Goal: Transaction & Acquisition: Subscribe to service/newsletter

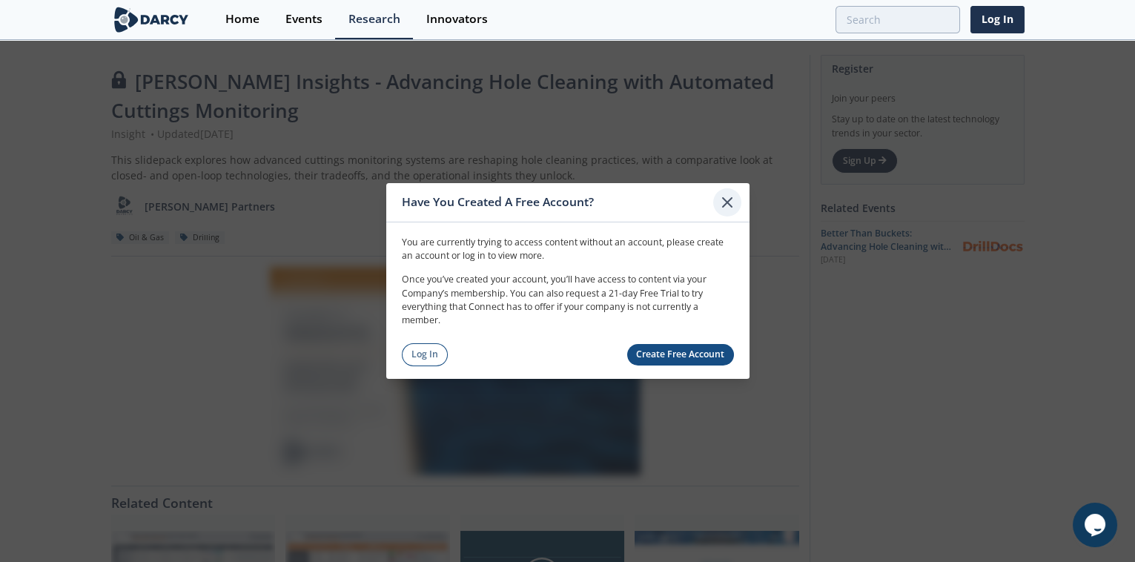
click at [725, 204] on icon at bounding box center [727, 202] width 9 height 9
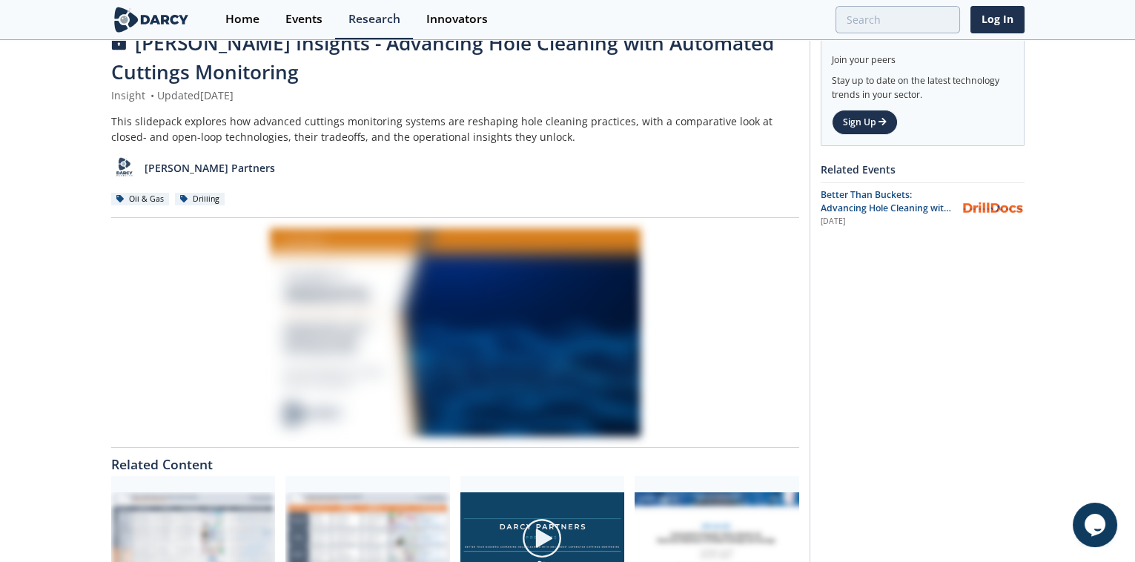
scroll to position [67, 0]
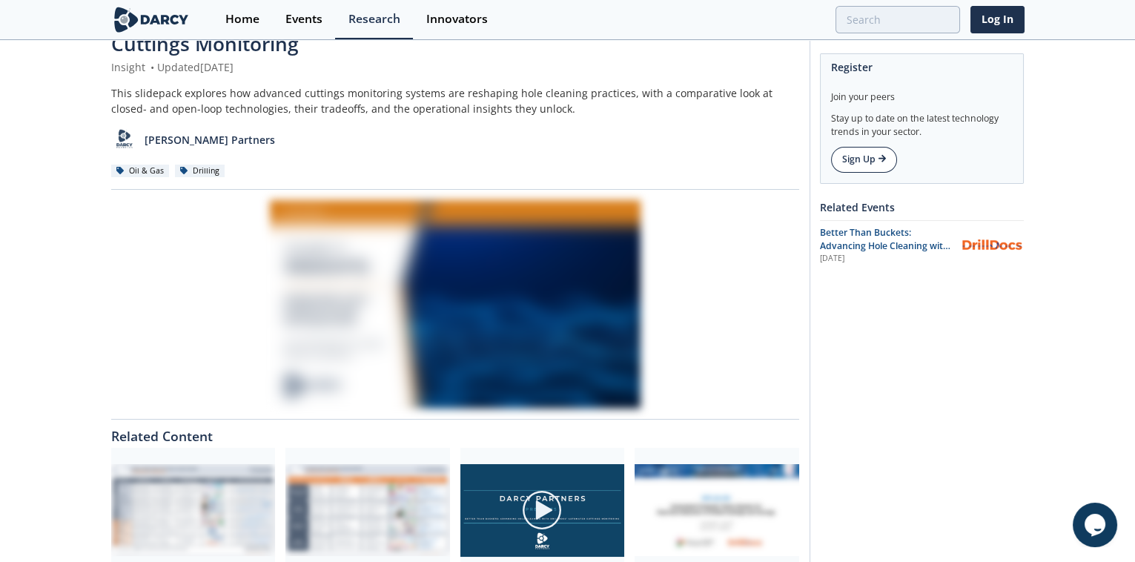
click at [857, 167] on link "Sign Up" at bounding box center [864, 159] width 66 height 25
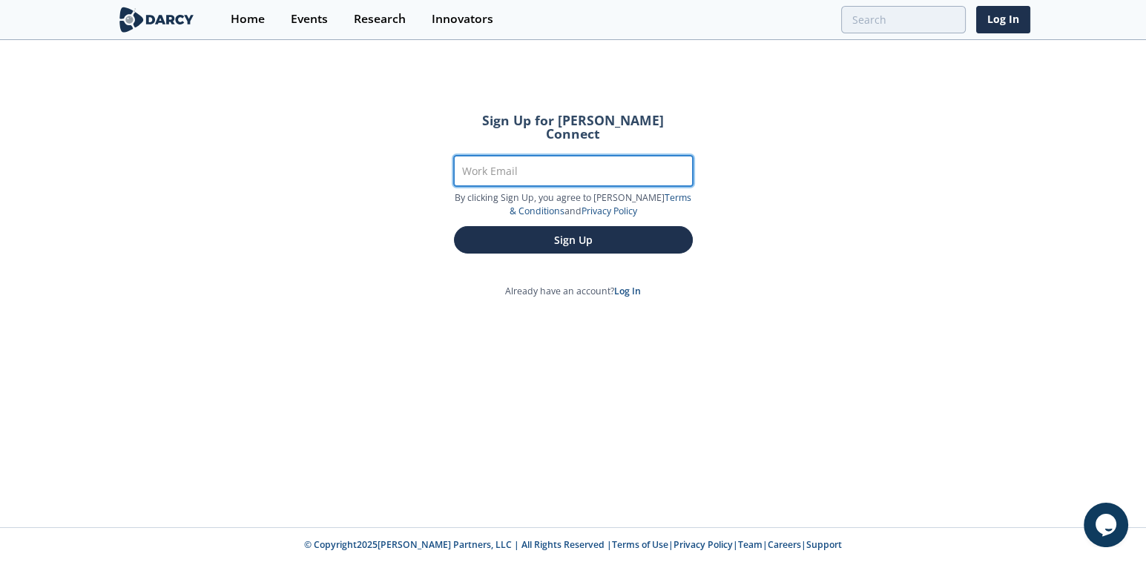
click at [572, 166] on input "Work Email" at bounding box center [573, 171] width 239 height 30
type input "tong.gu@se1.bp.com"
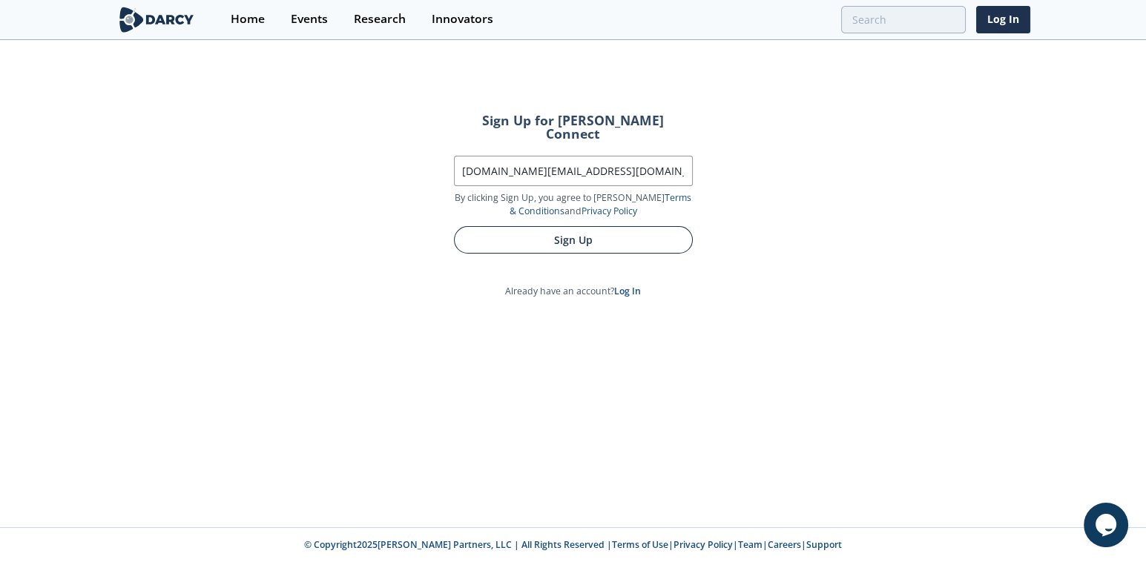
click at [544, 226] on button "Sign Up" at bounding box center [573, 239] width 239 height 27
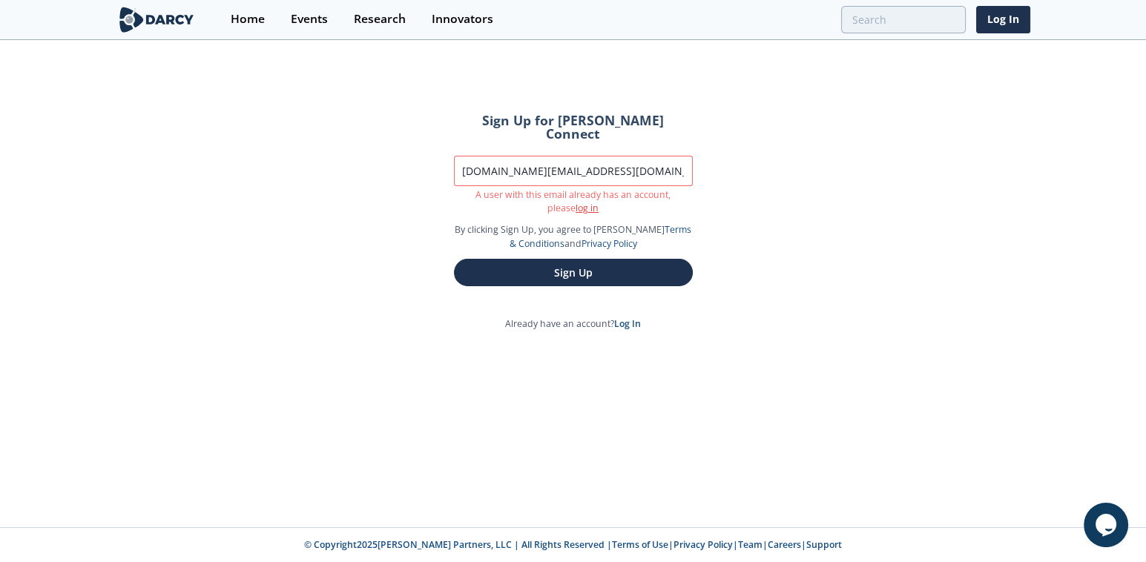
click at [575, 202] on link "log in" at bounding box center [586, 208] width 23 height 13
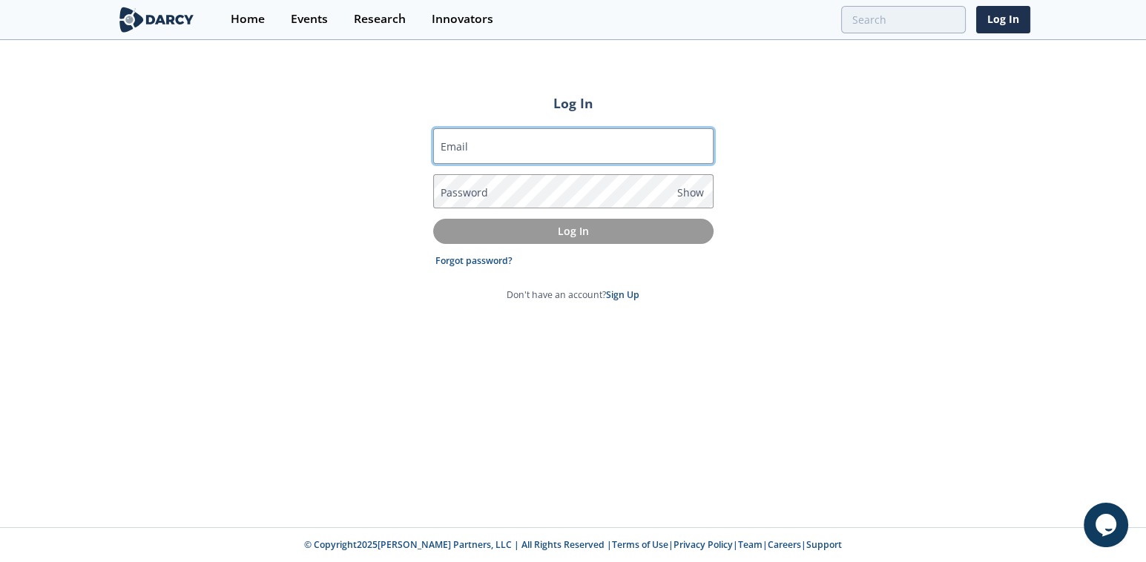
click at [522, 152] on input "Email" at bounding box center [573, 146] width 280 height 36
type input "tong.gu@se1.bp.com"
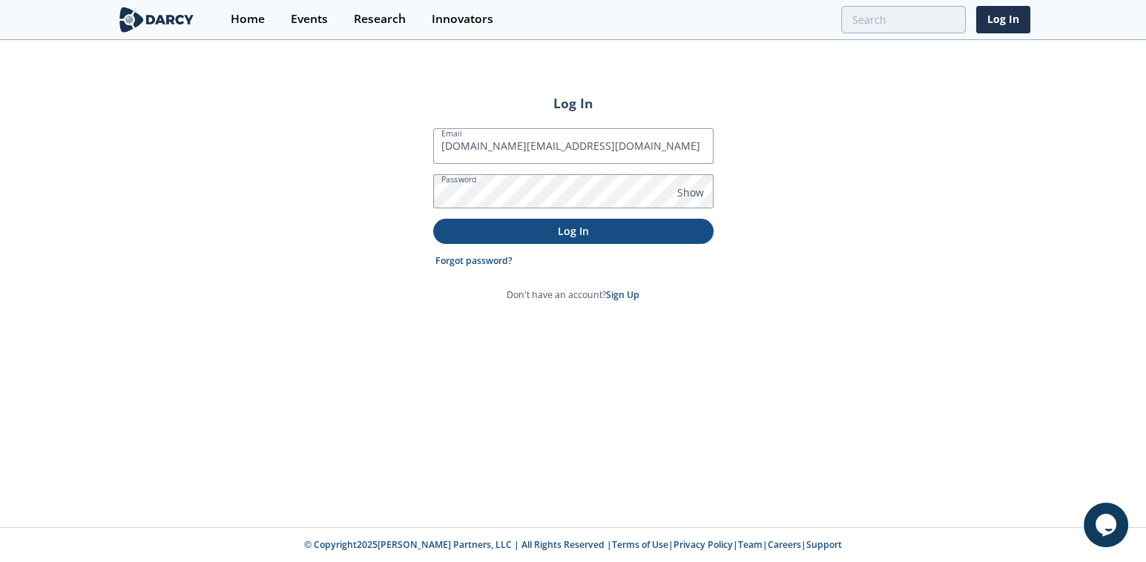
click at [563, 228] on p "Log In" at bounding box center [573, 231] width 260 height 16
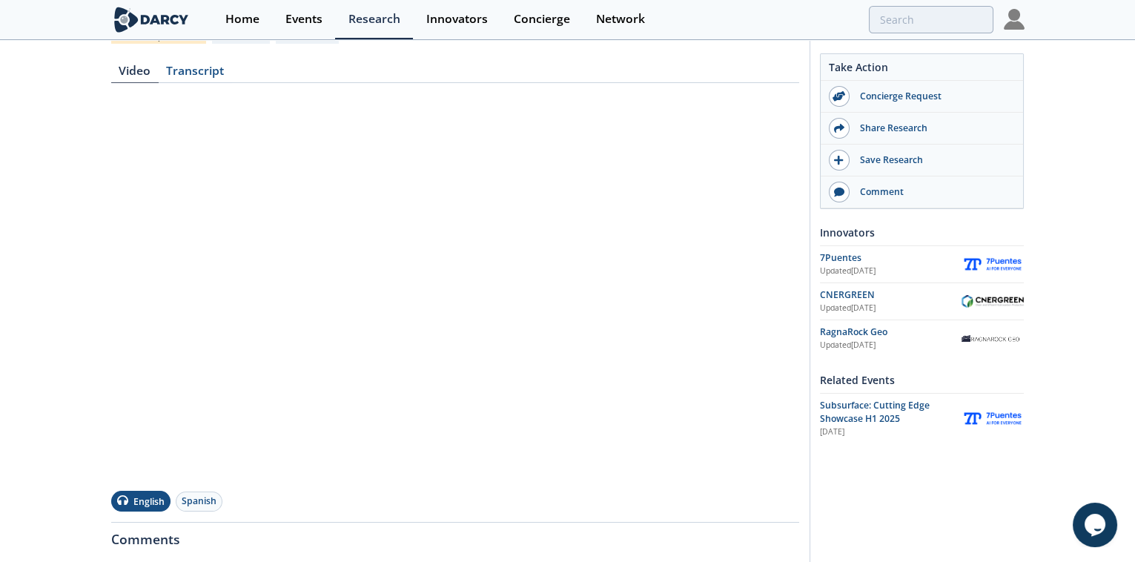
scroll to position [134, 0]
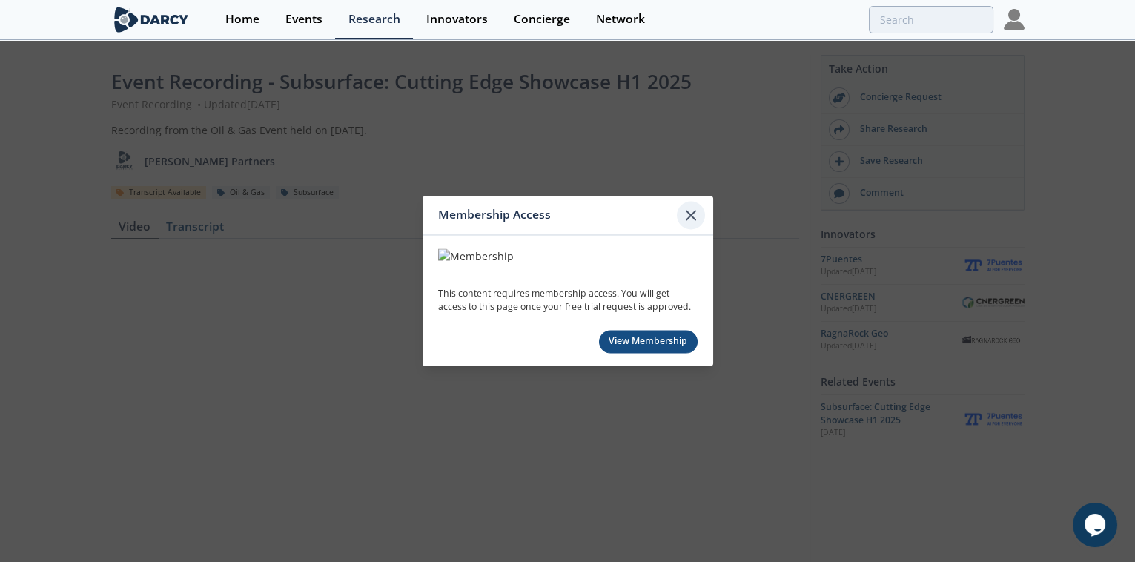
click at [690, 218] on icon at bounding box center [691, 215] width 18 height 18
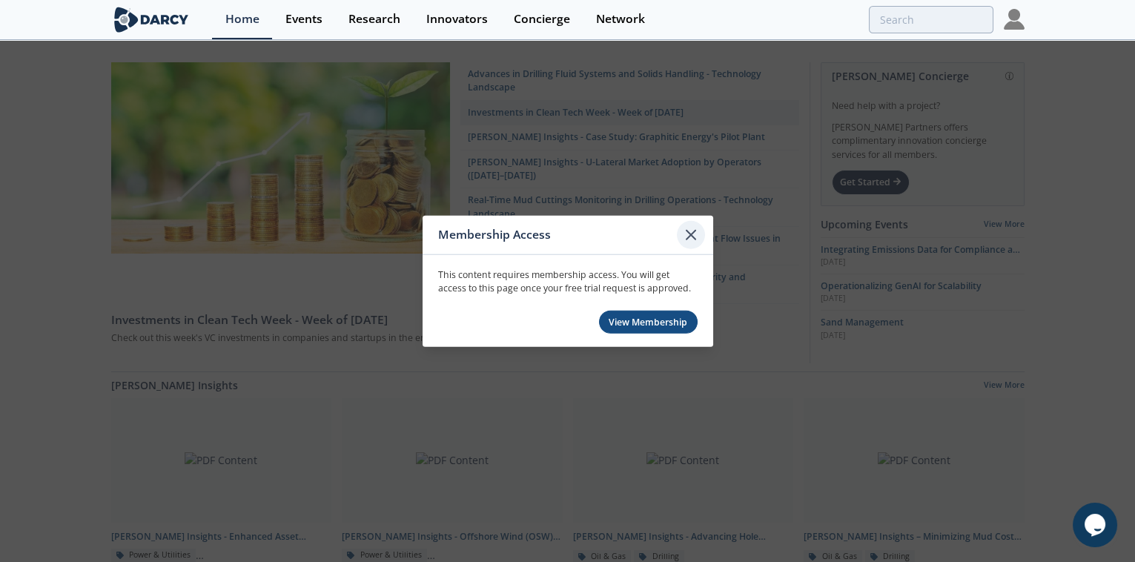
click at [695, 240] on icon at bounding box center [691, 235] width 9 height 9
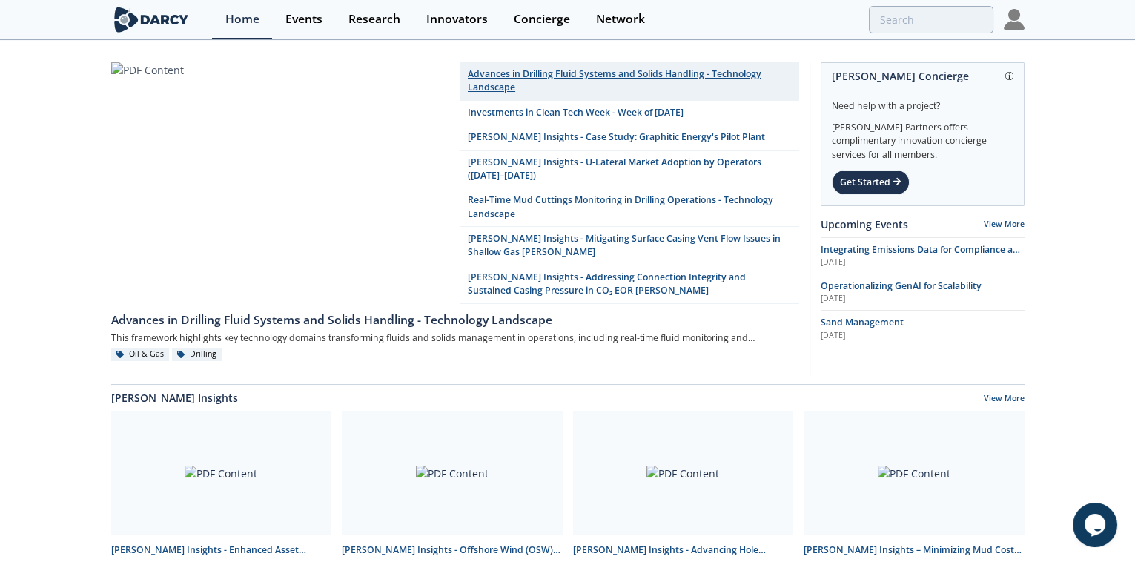
click at [655, 84] on link "Advances in Drilling Fluid Systems and Solids Handling - Technology Landscape" at bounding box center [629, 81] width 339 height 39
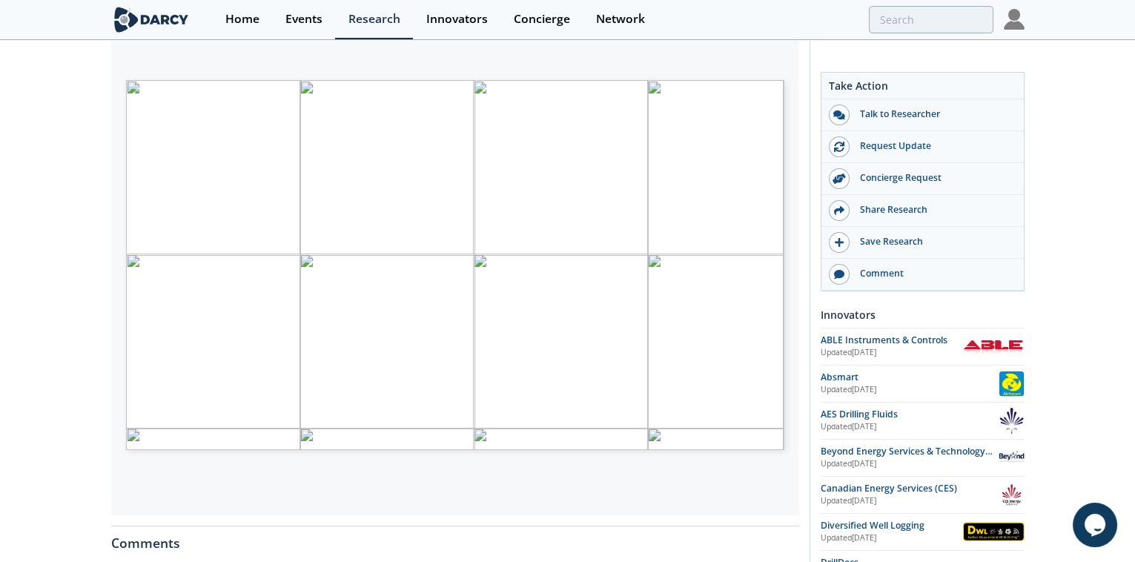
scroll to position [283, 0]
